Goal: Task Accomplishment & Management: Manage account settings

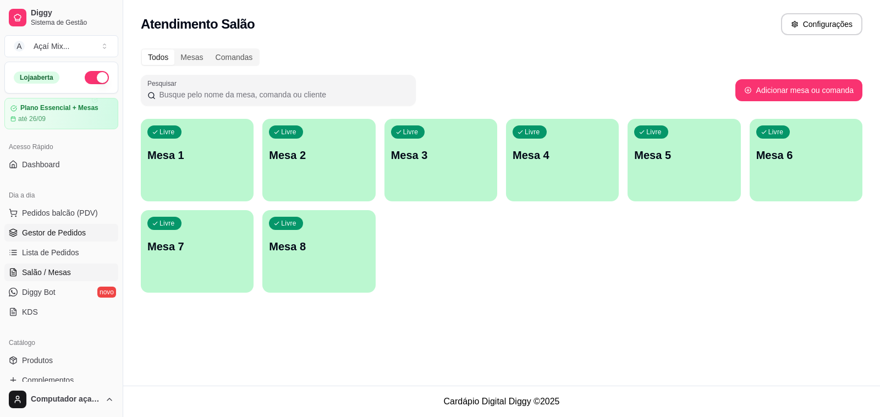
click at [91, 233] on link "Gestor de Pedidos" at bounding box center [61, 233] width 114 height 18
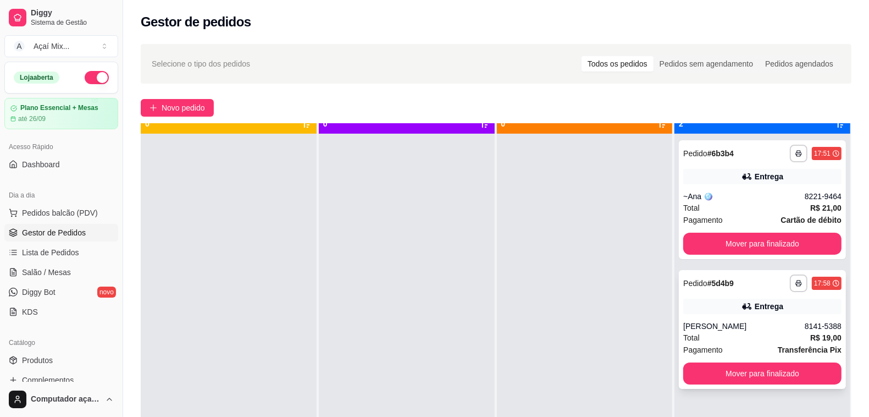
scroll to position [31, 0]
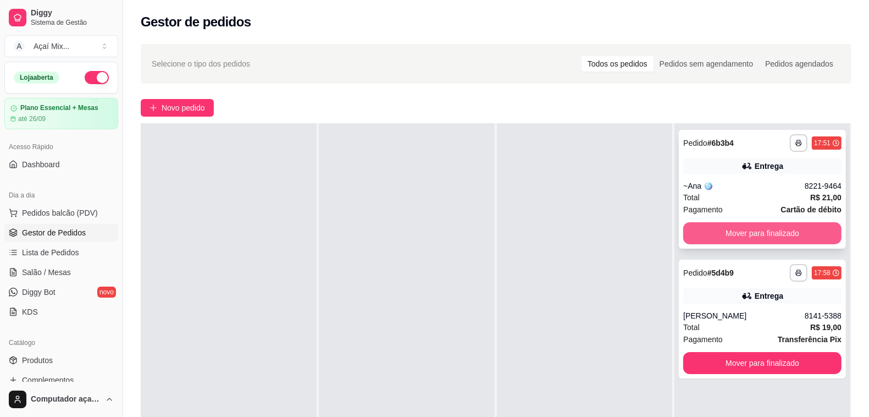
click at [768, 231] on button "Mover para finalizado" at bounding box center [762, 233] width 158 height 22
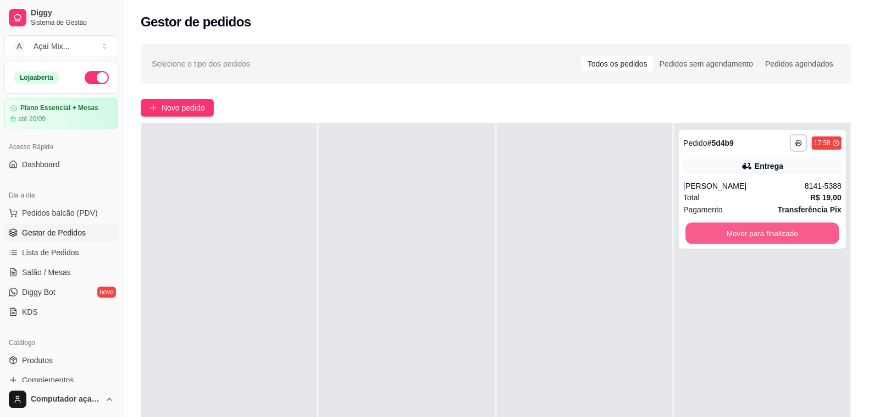
click at [768, 231] on button "Mover para finalizado" at bounding box center [762, 233] width 153 height 21
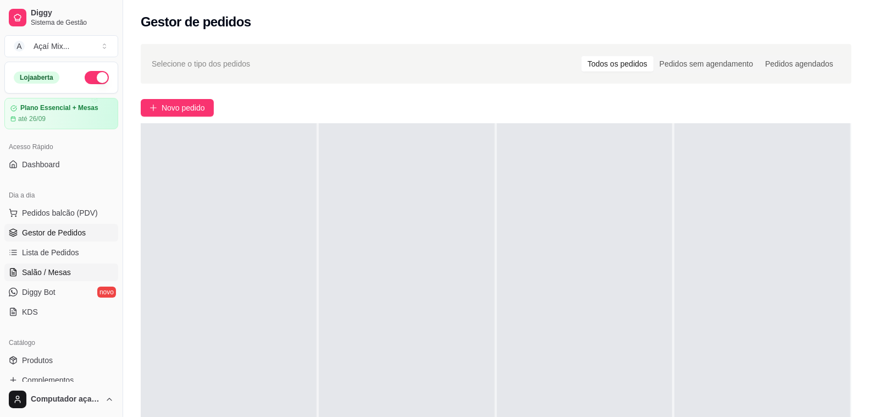
click at [51, 268] on span "Salão / Mesas" at bounding box center [46, 272] width 49 height 11
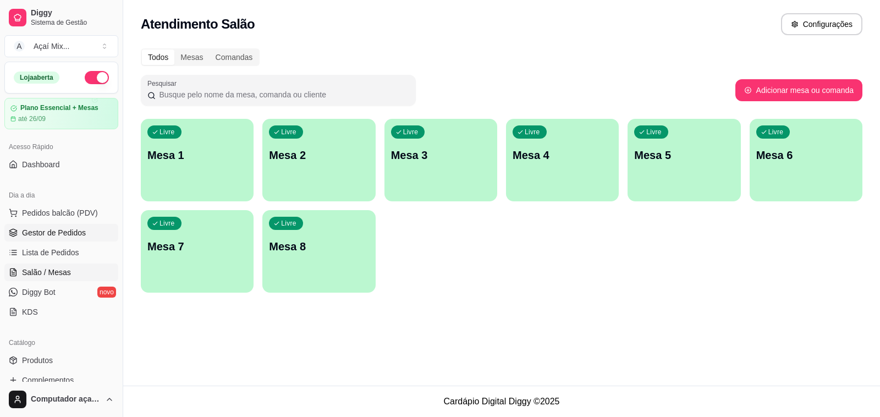
click at [48, 232] on span "Gestor de Pedidos" at bounding box center [54, 232] width 64 height 11
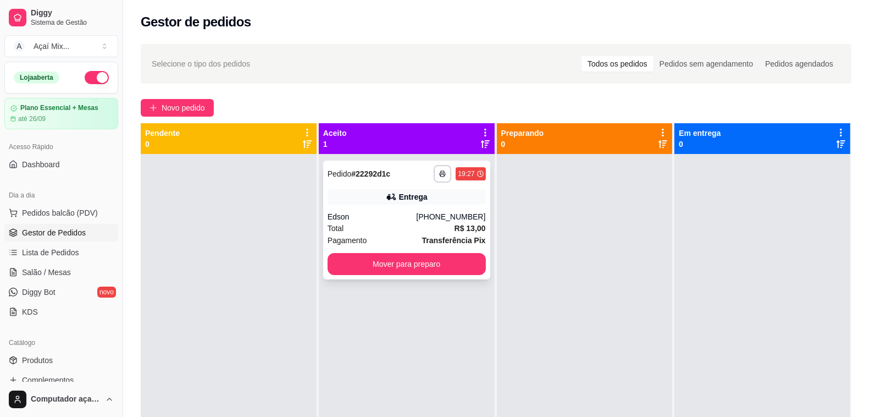
click at [429, 200] on div "Entrega" at bounding box center [407, 196] width 158 height 15
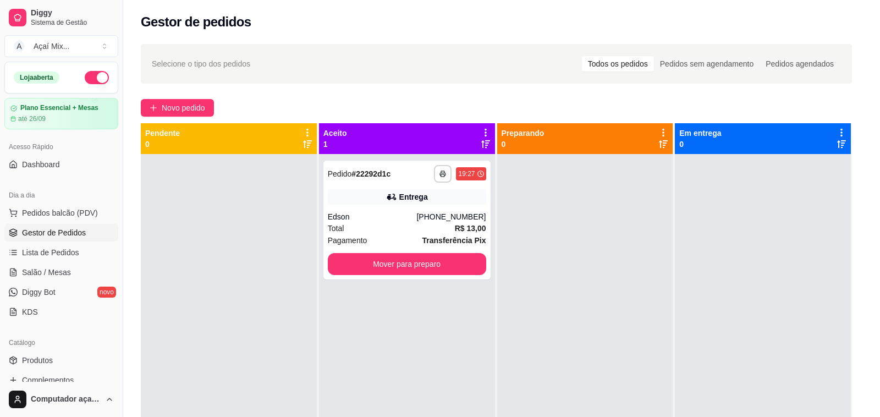
click at [445, 175] on div "feito há 3 minutos Horário do pedido [DATE] 19:27 Status do pedido ACEITO Nome …" at bounding box center [440, 206] width 290 height 267
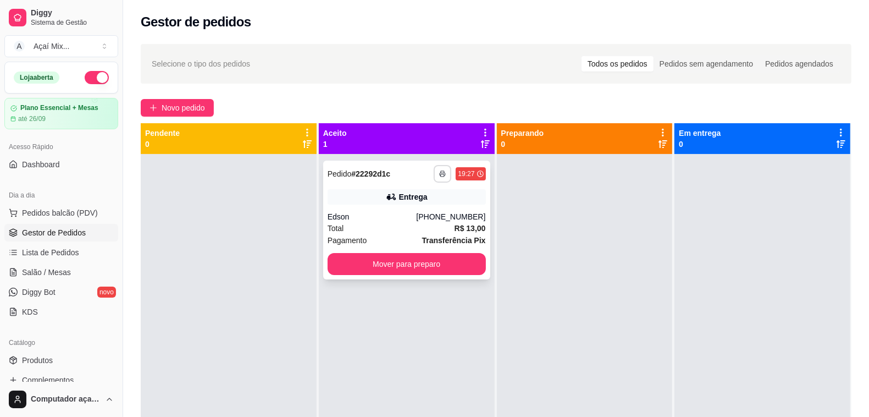
click at [437, 166] on button "button" at bounding box center [443, 174] width 18 height 18
click at [432, 206] on button "Impressora" at bounding box center [409, 212] width 80 height 18
